Goal: Use online tool/utility: Utilize a website feature to perform a specific function

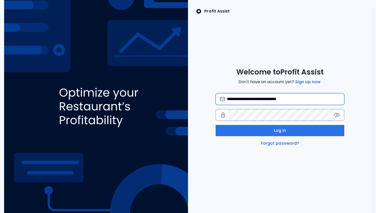
click at [256, 99] on input "**********" at bounding box center [283, 98] width 113 height 11
type input "**********"
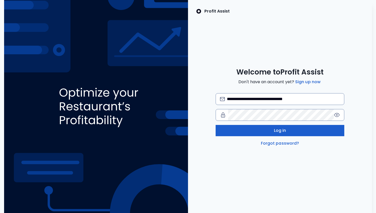
click at [259, 135] on button "Log in" at bounding box center [279, 130] width 129 height 11
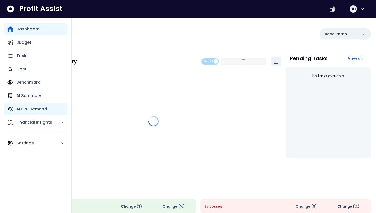
click at [21, 108] on p "AI On-Demand" at bounding box center [31, 109] width 31 height 6
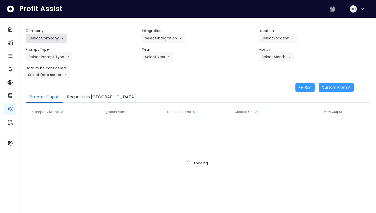
click at [57, 37] on button "Select Company" at bounding box center [46, 37] width 41 height 9
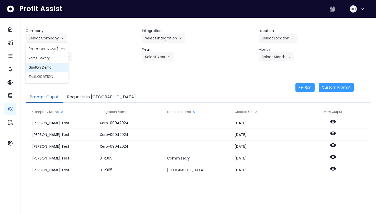
click at [42, 67] on span "SpotOn Demo" at bounding box center [47, 67] width 37 height 5
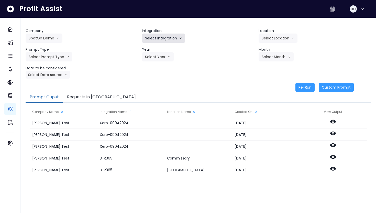
click at [169, 40] on button "Select Integration" at bounding box center [163, 37] width 43 height 9
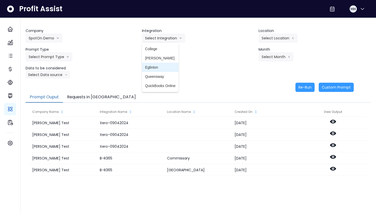
click at [168, 70] on li "Eglinton" at bounding box center [160, 67] width 37 height 9
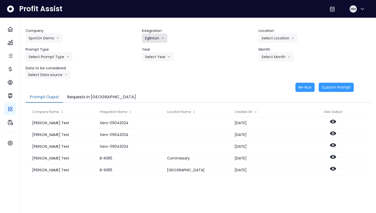
click at [163, 37] on icon "arrow down line" at bounding box center [162, 38] width 3 height 5
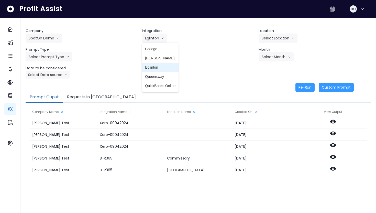
click at [165, 65] on span "Eglinton" at bounding box center [160, 67] width 30 height 5
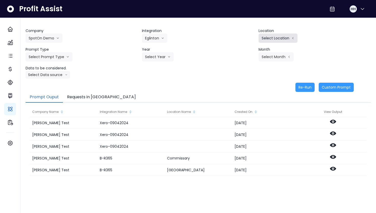
click at [286, 40] on button "Select Location" at bounding box center [277, 37] width 39 height 9
click at [56, 62] on div "Company SpotOn Demo [PERSON_NAME] Test [PERSON_NAME] Bakery SpotOn Demo TestLOC…" at bounding box center [198, 53] width 345 height 50
click at [63, 57] on button "Select Prompt Type" at bounding box center [49, 56] width 47 height 9
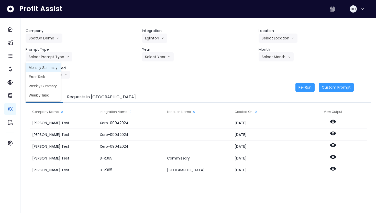
click at [58, 70] on span "Monthly Summary" at bounding box center [43, 67] width 29 height 5
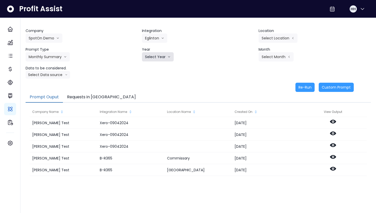
click at [154, 58] on button "Select Year" at bounding box center [158, 56] width 32 height 9
click at [152, 85] on span "2025" at bounding box center [149, 85] width 8 height 5
click at [266, 59] on button "Select Month" at bounding box center [275, 56] width 35 height 9
click at [252, 62] on li "Jan" at bounding box center [250, 58] width 16 height 9
click at [58, 74] on button "Select Data source" at bounding box center [48, 75] width 44 height 8
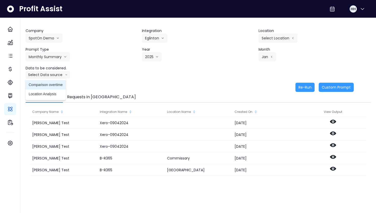
click at [57, 84] on span "Comparison overtime" at bounding box center [46, 84] width 34 height 5
click at [299, 88] on button "Re-Run" at bounding box center [304, 87] width 19 height 9
